Goal: Task Accomplishment & Management: Manage account settings

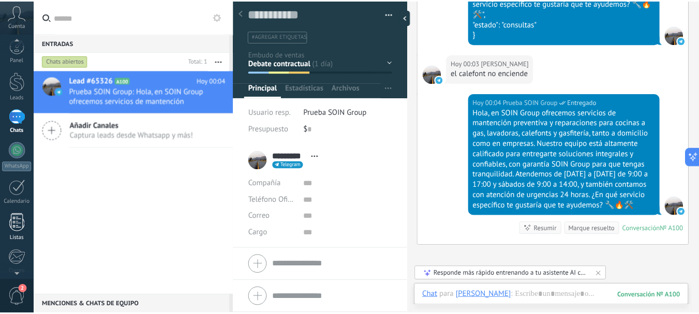
scroll to position [116, 0]
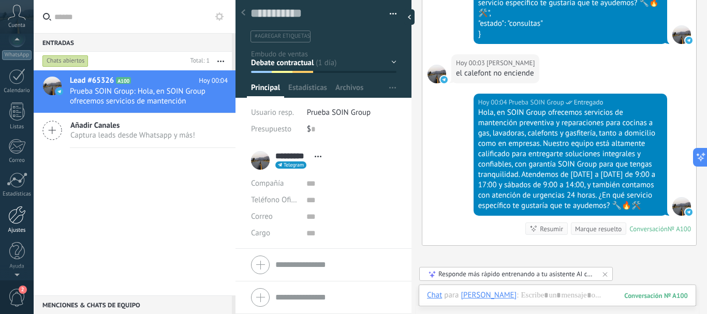
click at [23, 222] on div at bounding box center [17, 215] width 18 height 18
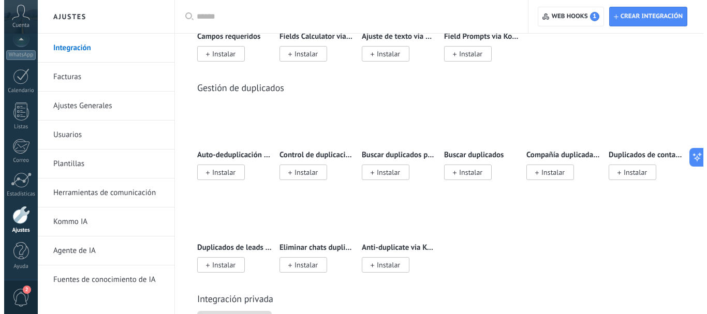
scroll to position [4347, 0]
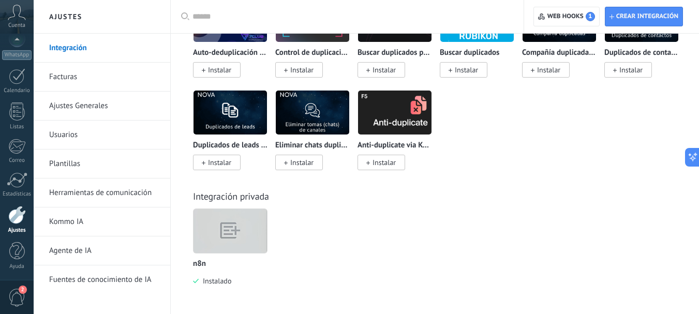
click at [229, 229] on img at bounding box center [230, 231] width 73 height 56
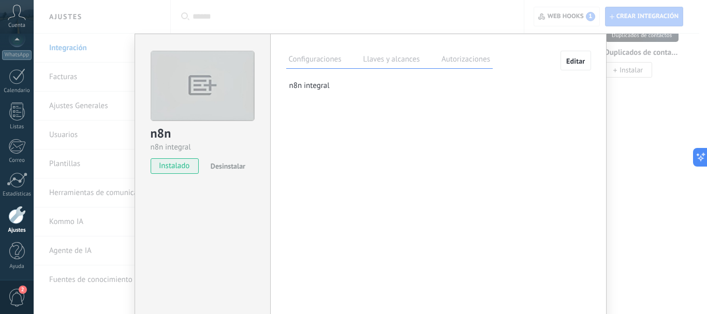
click at [387, 60] on label "Llaves y alcances" at bounding box center [392, 60] width 62 height 15
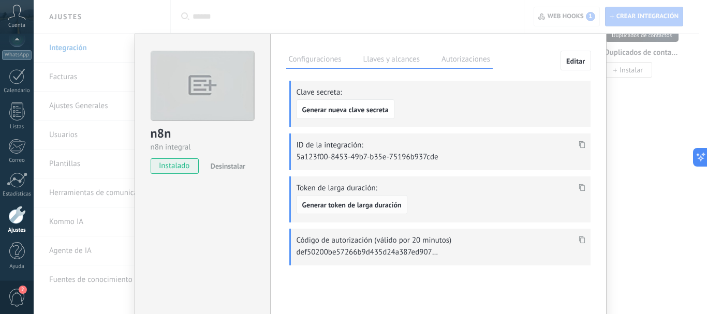
click at [376, 202] on span "Generar token de larga duración" at bounding box center [351, 204] width 99 height 7
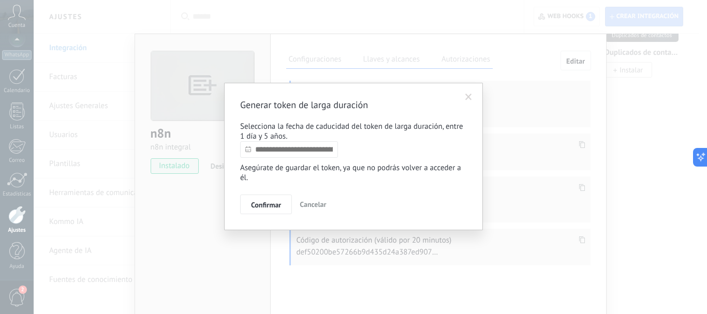
click at [318, 147] on input "text" at bounding box center [289, 149] width 98 height 17
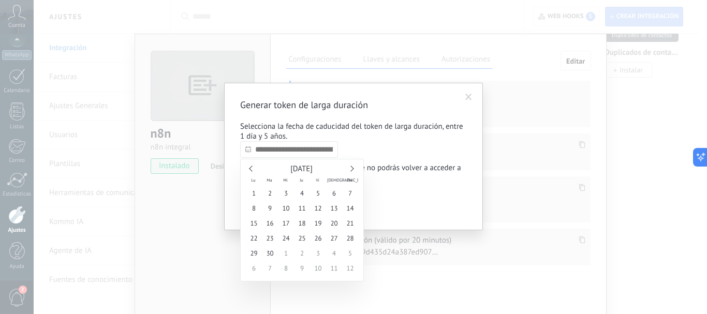
click at [349, 168] on link at bounding box center [351, 169] width 6 height 6
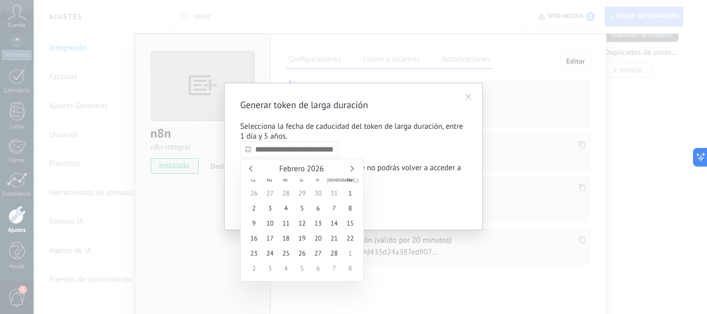
click at [349, 168] on link at bounding box center [351, 169] width 6 height 6
click at [314, 167] on span "Mayo 2026" at bounding box center [301, 169] width 37 height 10
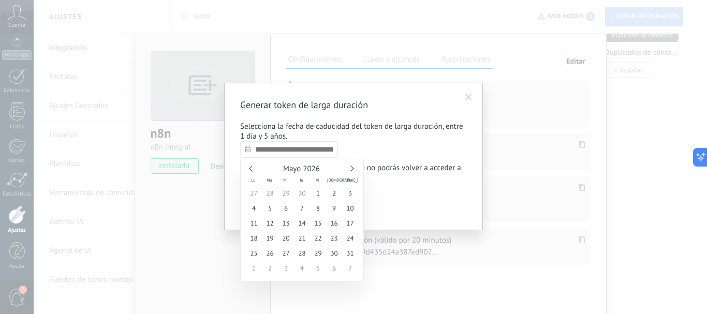
click at [313, 168] on span "Mayo 2026" at bounding box center [301, 169] width 37 height 10
click at [353, 169] on link at bounding box center [351, 169] width 6 height 6
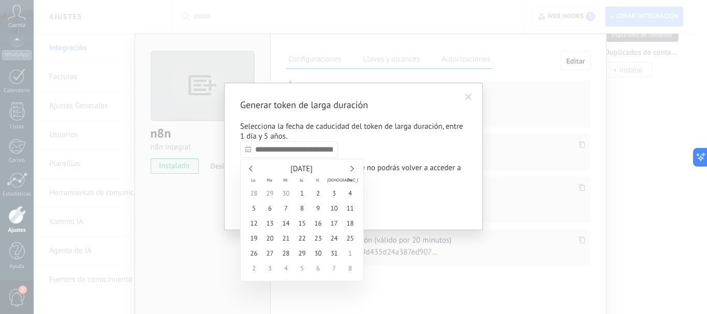
click at [353, 169] on link at bounding box center [351, 169] width 6 height 6
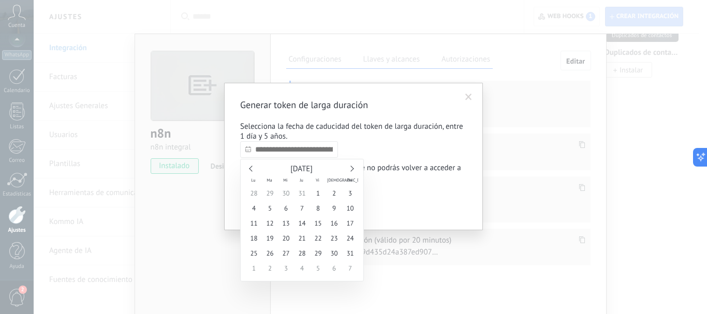
click at [353, 169] on link at bounding box center [351, 169] width 6 height 6
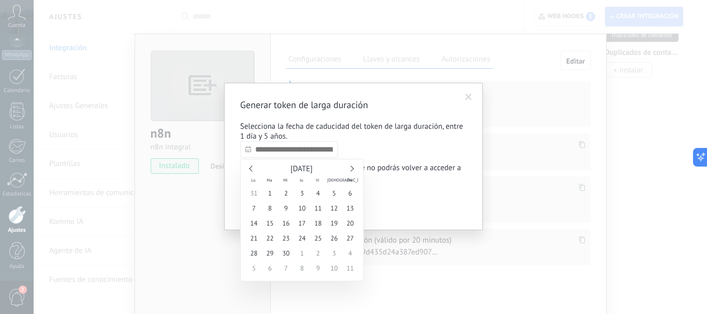
click at [353, 169] on link at bounding box center [351, 169] width 6 height 6
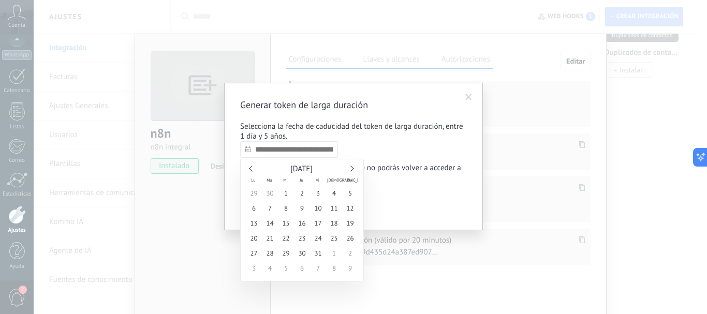
click at [353, 169] on link at bounding box center [351, 169] width 6 height 6
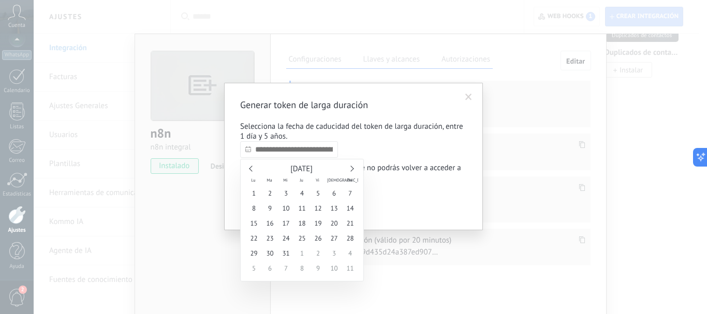
click at [353, 169] on link at bounding box center [351, 169] width 6 height 6
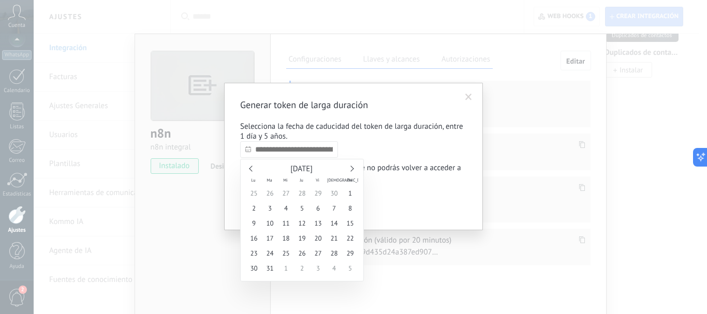
click at [353, 169] on link at bounding box center [351, 169] width 6 height 6
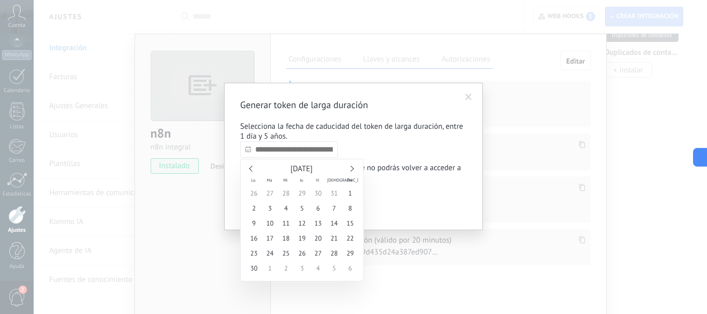
click at [353, 169] on link at bounding box center [351, 169] width 6 height 6
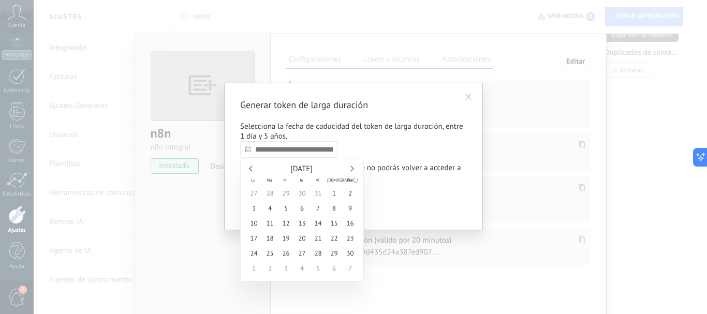
click at [353, 169] on link at bounding box center [351, 169] width 6 height 6
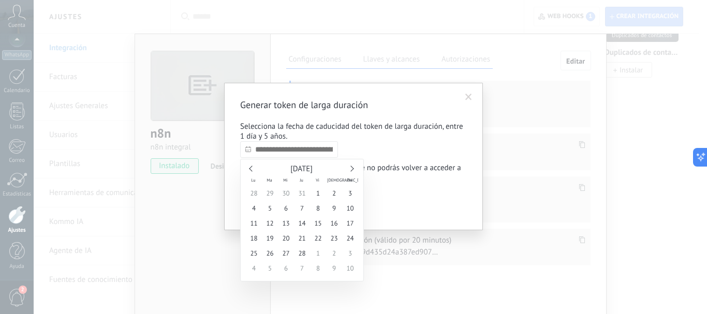
click at [353, 169] on link at bounding box center [351, 169] width 6 height 6
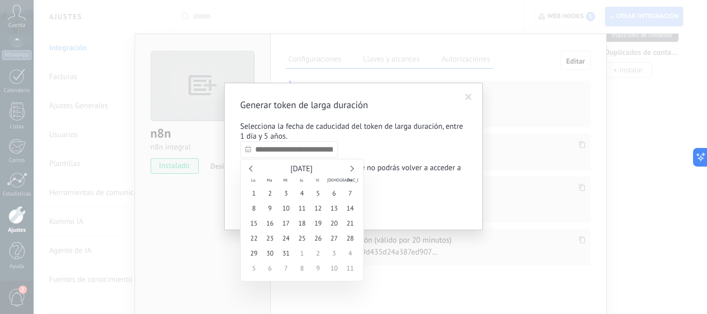
click at [353, 169] on link at bounding box center [351, 169] width 6 height 6
click at [251, 168] on link at bounding box center [252, 169] width 6 height 6
click at [334, 224] on span "17" at bounding box center [334, 223] width 16 height 15
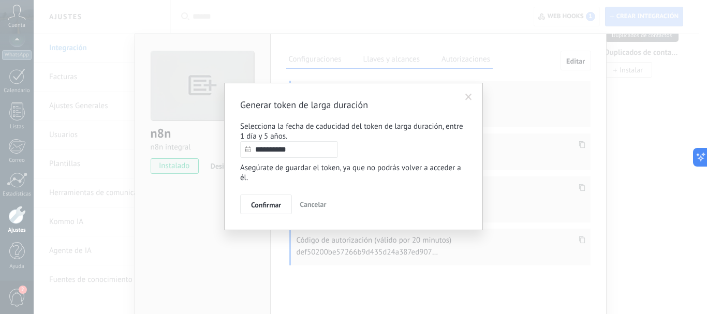
click at [267, 150] on input "**********" at bounding box center [289, 149] width 98 height 17
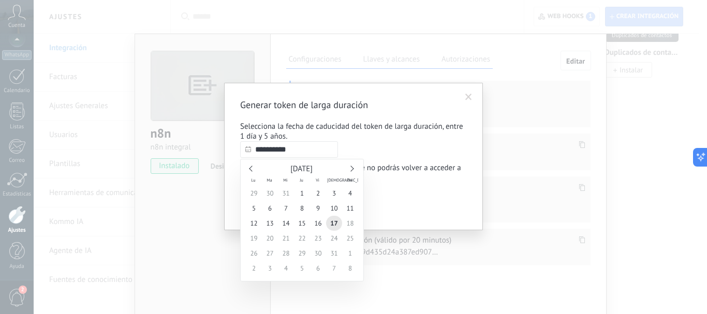
click at [250, 166] on div "[DATE]" at bounding box center [302, 169] width 112 height 9
click at [251, 169] on link at bounding box center [252, 169] width 6 height 6
type input "**********"
click at [286, 254] on span "31" at bounding box center [286, 253] width 16 height 15
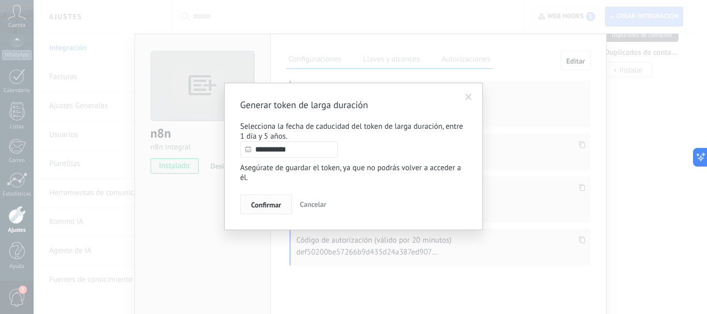
click at [272, 207] on span "Confirmar" at bounding box center [266, 204] width 30 height 7
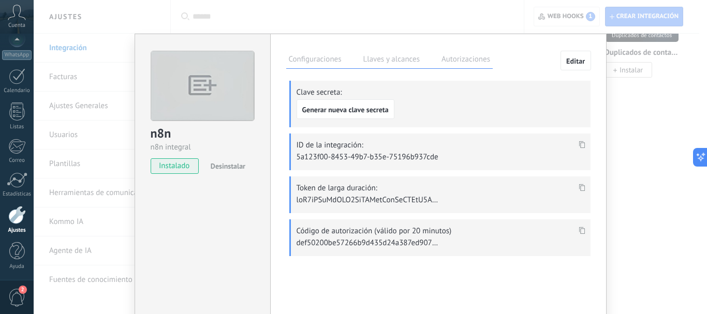
click at [581, 187] on icon at bounding box center [582, 187] width 6 height 7
click at [408, 14] on div "n8n n8n integral instalado Desinstalar Configuraciones Llaves y alcances Autori…" at bounding box center [370, 157] width 673 height 314
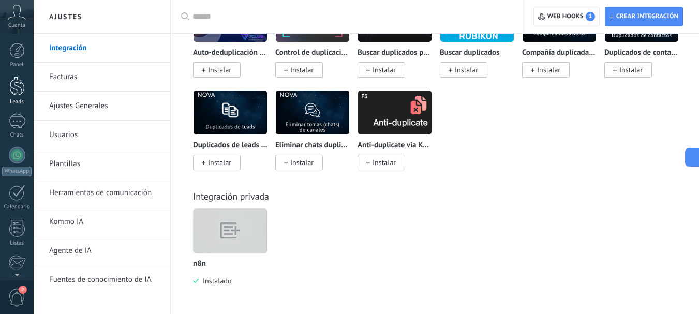
scroll to position [4191, 0]
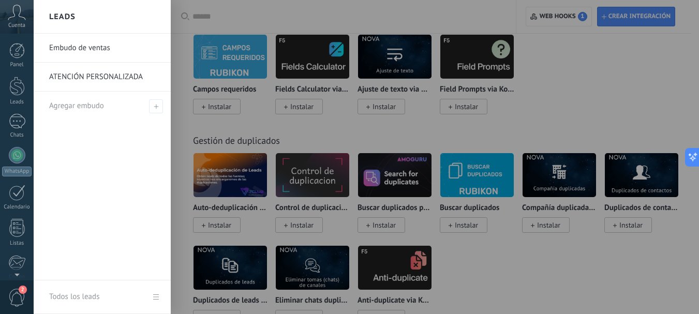
click at [24, 91] on div at bounding box center [17, 86] width 16 height 19
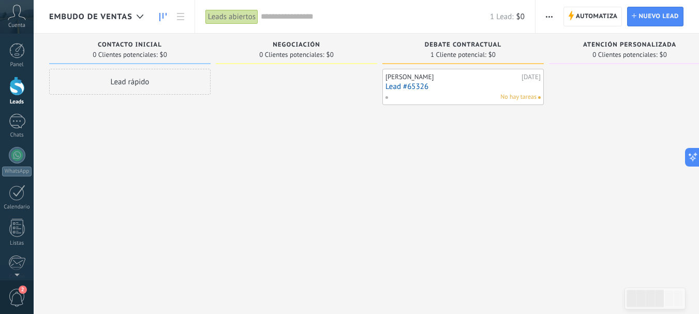
drag, startPoint x: 626, startPoint y: 48, endPoint x: 651, endPoint y: 58, distance: 27.6
click at [651, 58] on span "0 Clientes potenciales:" at bounding box center [625, 55] width 65 height 6
drag, startPoint x: 676, startPoint y: 45, endPoint x: 584, endPoint y: 45, distance: 91.6
click at [584, 45] on span "Atención personalizada" at bounding box center [629, 44] width 93 height 7
type textarea "**********"
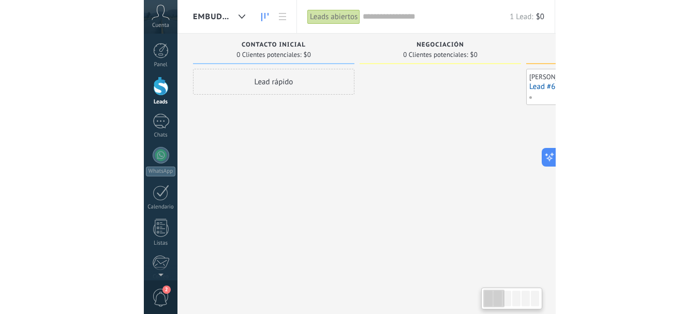
scroll to position [16, 0]
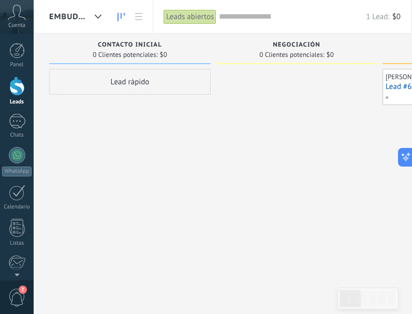
click at [153, 156] on div "Lead rápido" at bounding box center [129, 158] width 161 height 179
